Goal: Information Seeking & Learning: Compare options

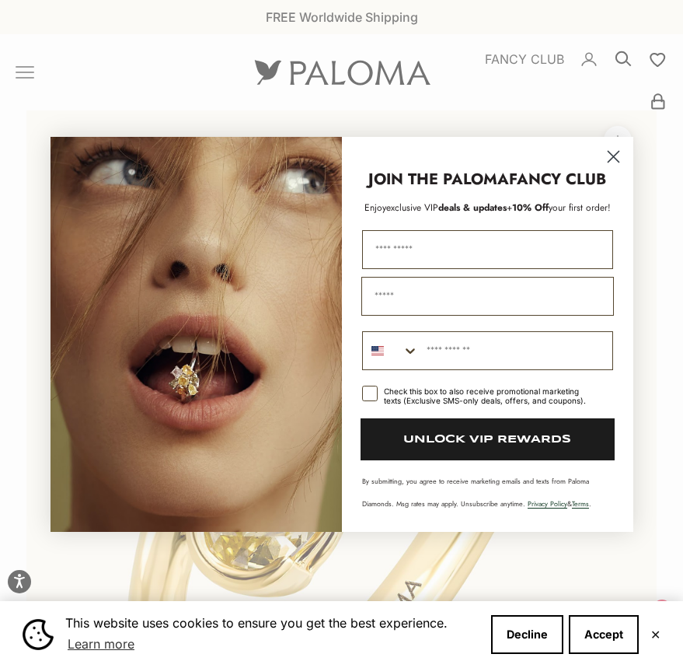
click at [611, 156] on circle "Close dialog" at bounding box center [613, 156] width 26 height 26
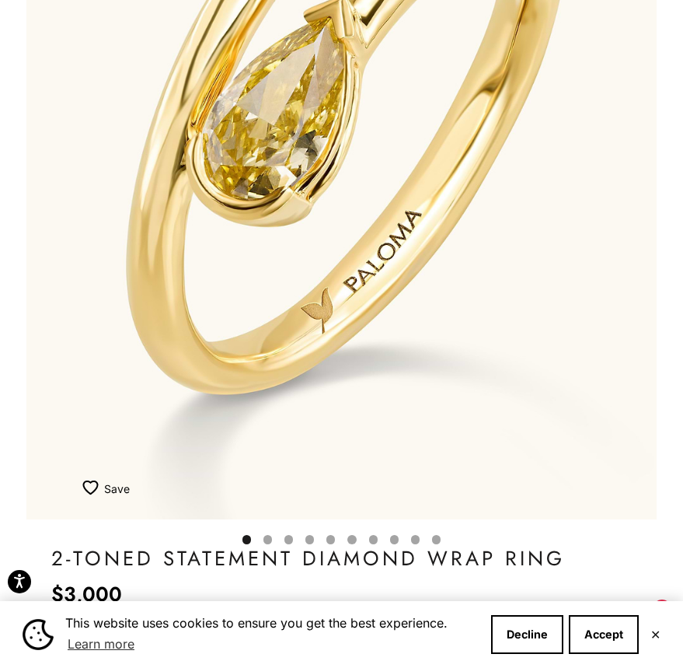
scroll to position [554, 0]
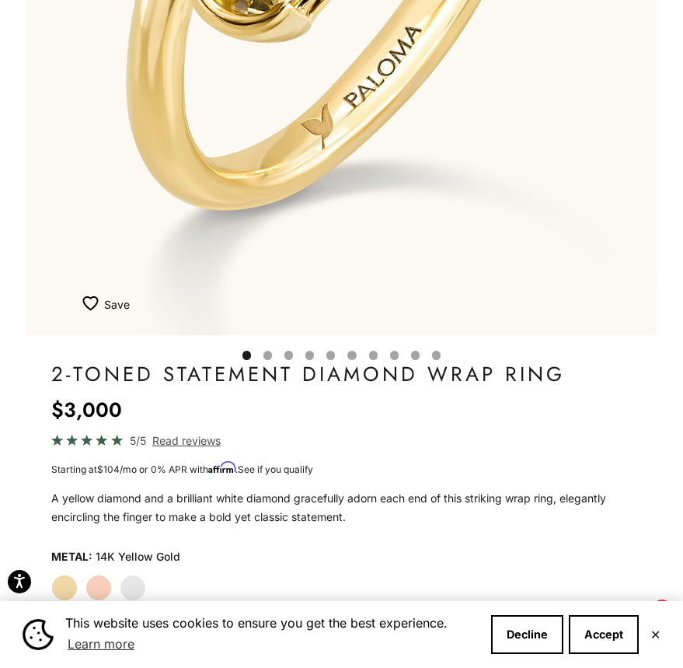
click at [131, 582] on label "White Gold" at bounding box center [133, 588] width 26 height 26
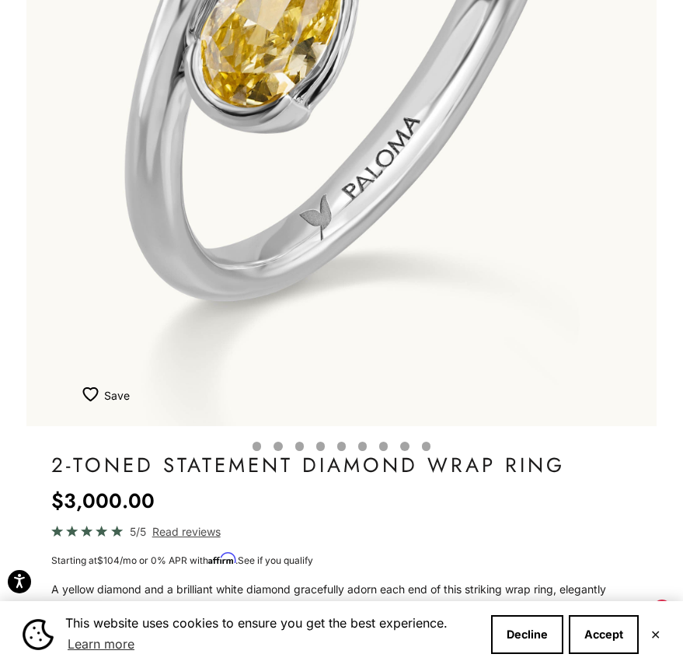
scroll to position [644, 0]
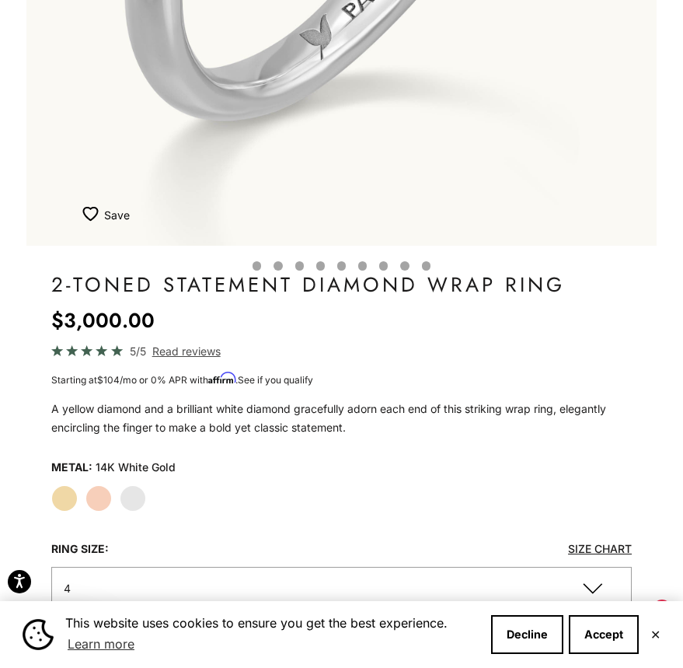
click at [68, 498] on label "Yellow Gold" at bounding box center [64, 498] width 26 height 26
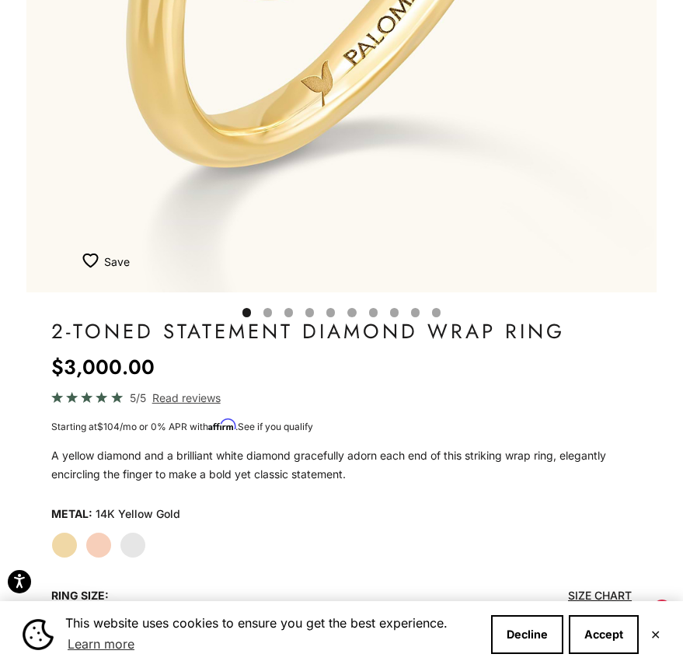
scroll to position [604, 0]
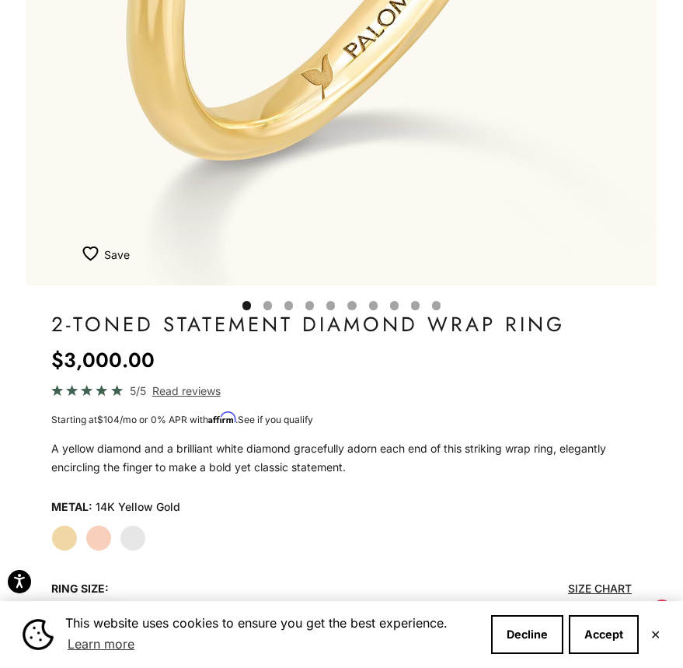
click at [138, 536] on label "White Gold" at bounding box center [133, 538] width 26 height 26
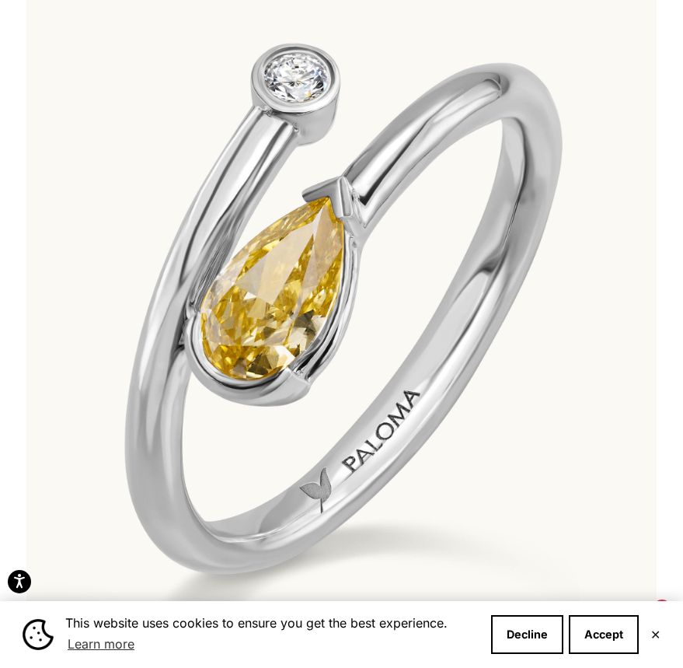
scroll to position [182, 0]
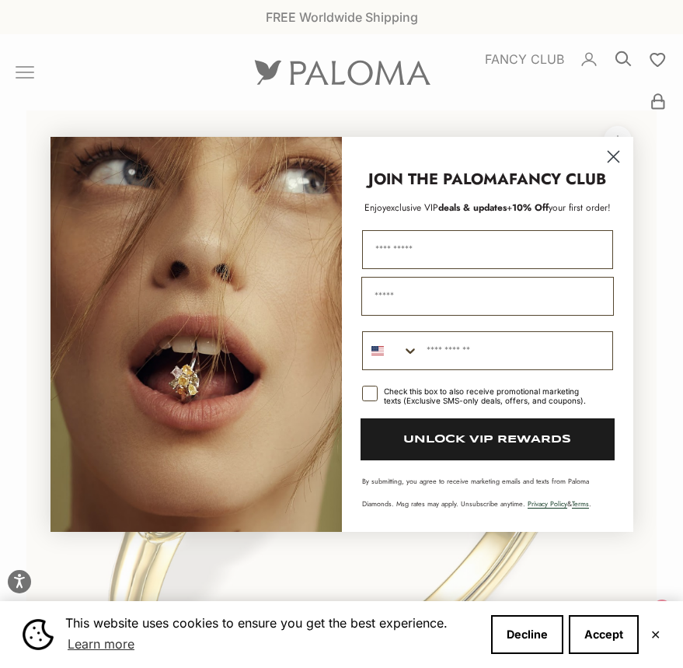
click at [614, 152] on circle "Close dialog" at bounding box center [613, 156] width 26 height 26
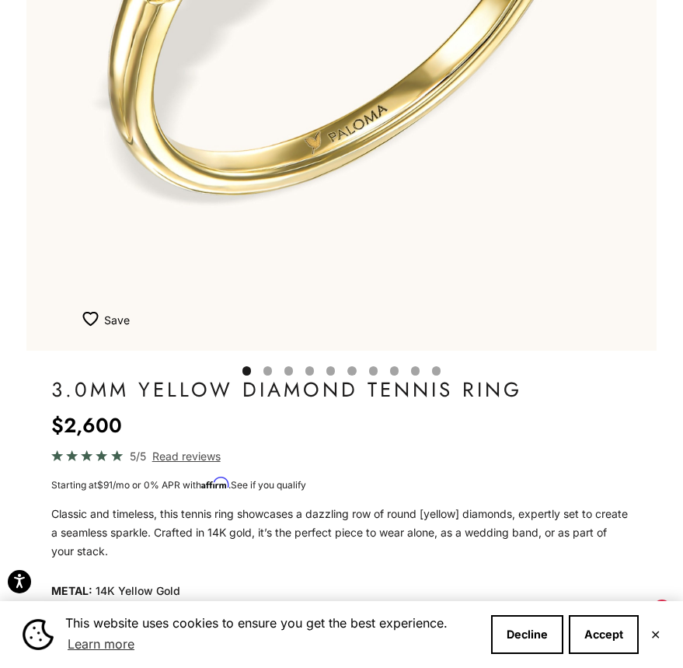
scroll to position [537, 0]
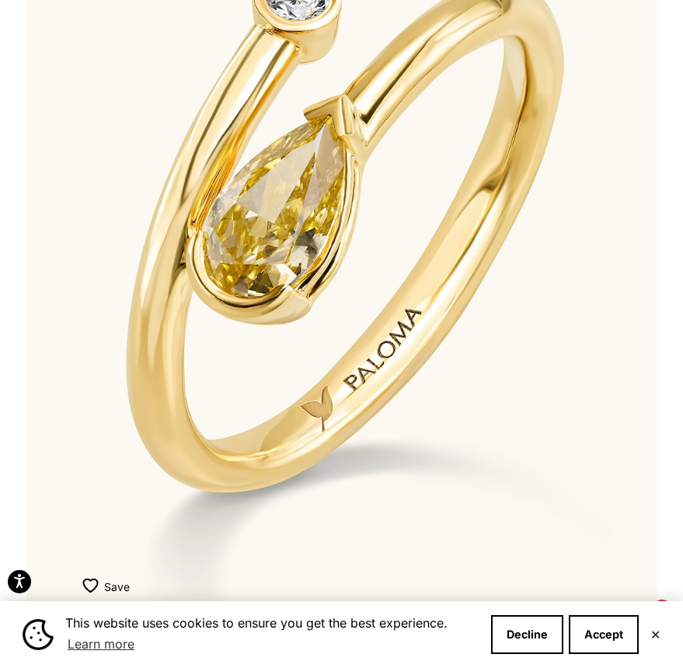
scroll to position [583, 0]
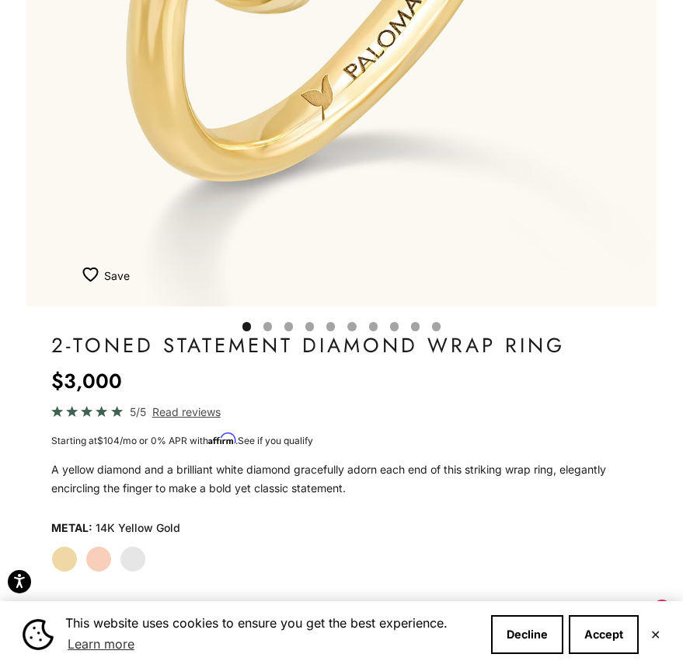
click at [132, 568] on label "White Gold" at bounding box center [133, 559] width 26 height 26
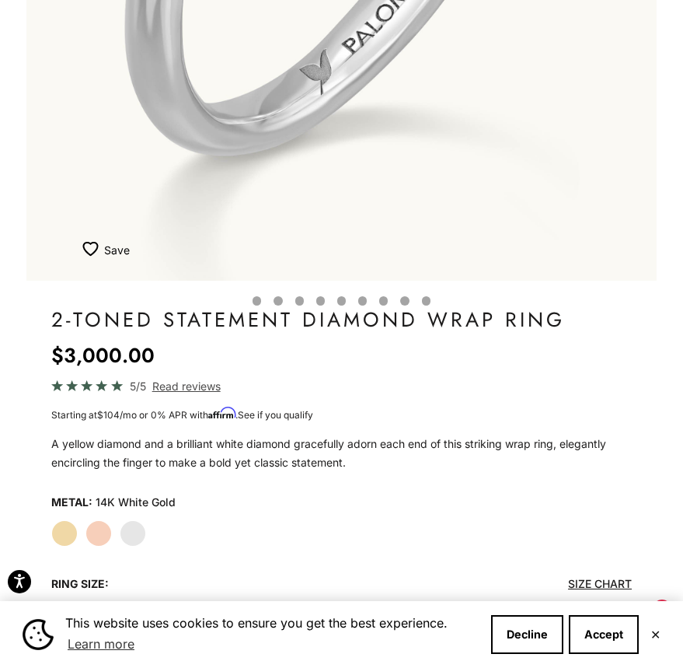
scroll to position [109, 0]
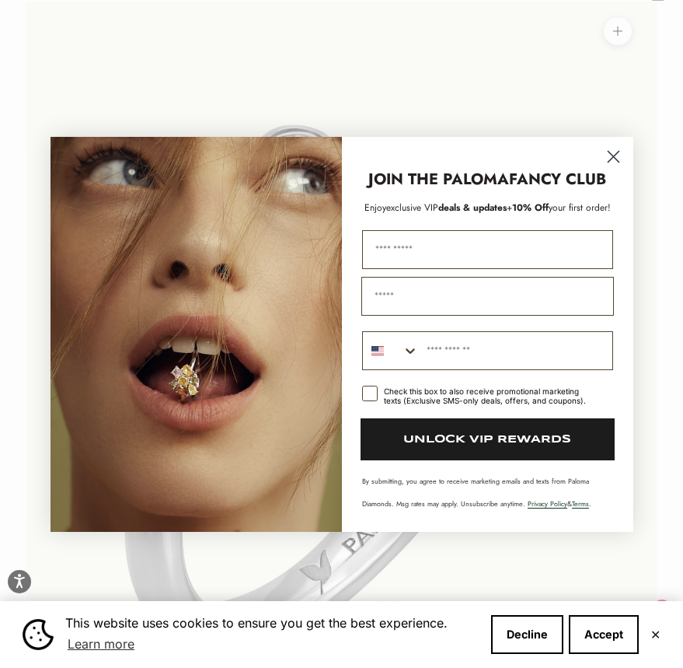
click at [610, 161] on circle "Close dialog" at bounding box center [613, 156] width 26 height 26
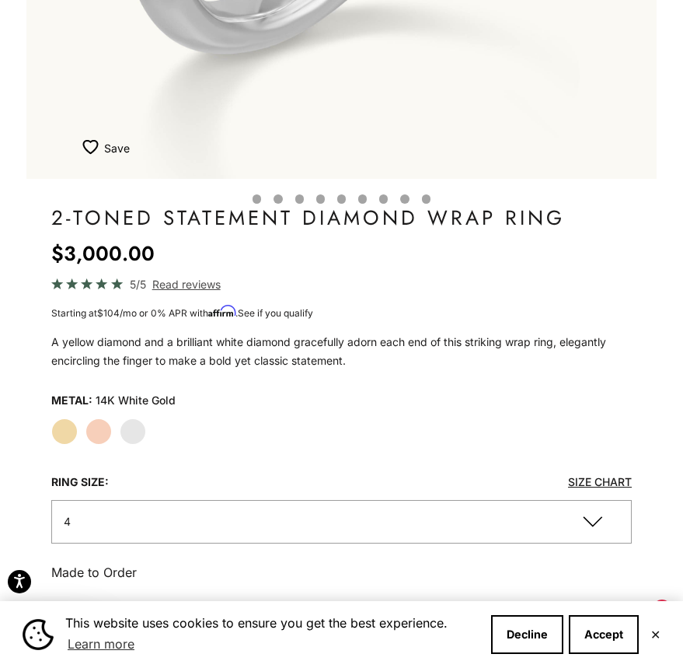
scroll to position [715, 0]
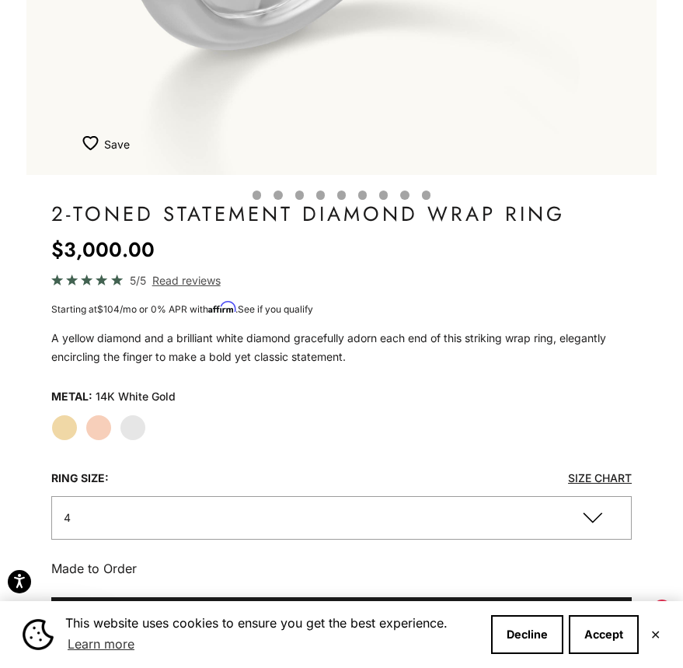
click at [65, 422] on label "Yellow Gold" at bounding box center [64, 427] width 26 height 26
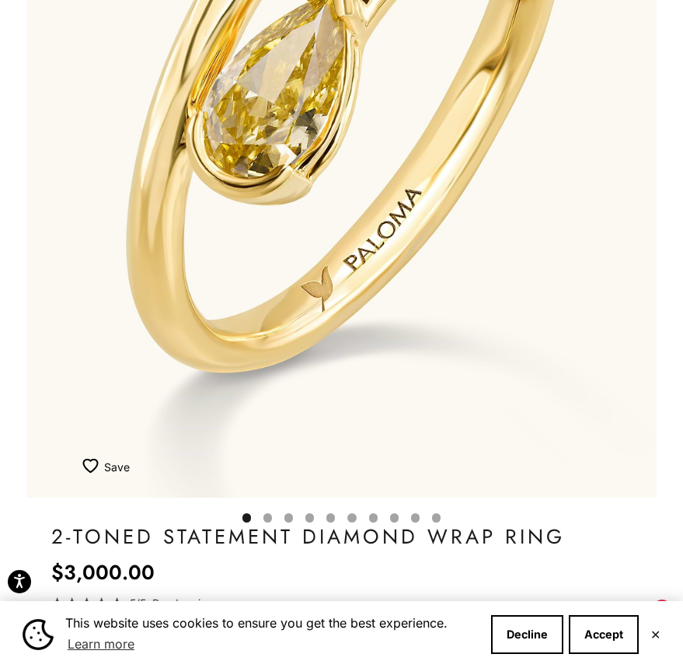
scroll to position [163, 0]
